Goal: Transaction & Acquisition: Purchase product/service

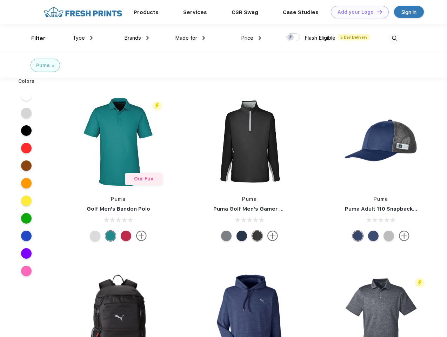
click at [357, 12] on link "Add your Logo Design Tool" at bounding box center [360, 12] width 58 height 12
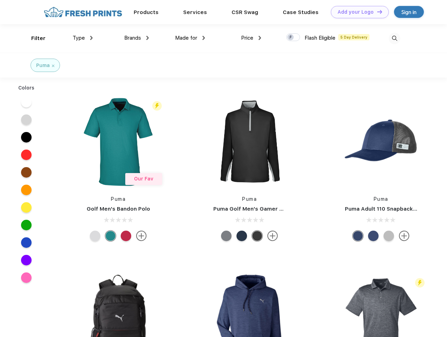
click at [0, 0] on div "Design Tool" at bounding box center [0, 0] width 0 height 0
click at [377, 12] on link "Add your Logo Design Tool" at bounding box center [360, 12] width 58 height 12
click at [34, 38] on div "Filter" at bounding box center [38, 38] width 14 height 8
click at [83, 38] on span "Type" at bounding box center [79, 38] width 12 height 6
click at [137, 38] on span "Brands" at bounding box center [132, 38] width 17 height 6
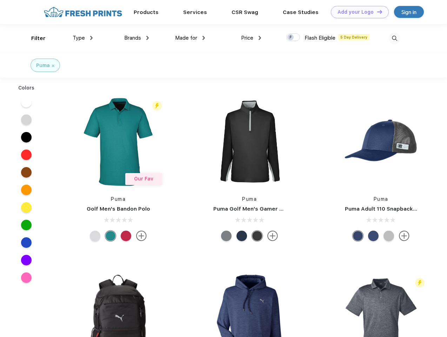
click at [190, 38] on span "Made for" at bounding box center [186, 38] width 22 height 6
click at [251, 38] on span "Price" at bounding box center [247, 38] width 12 height 6
click at [293, 38] on div at bounding box center [293, 37] width 14 height 8
click at [291, 38] on input "checkbox" at bounding box center [288, 35] width 5 height 5
click at [394, 38] on img at bounding box center [395, 39] width 12 height 12
